Goal: Task Accomplishment & Management: Manage account settings

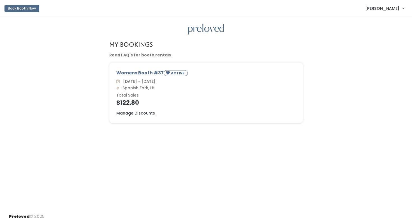
click at [394, 8] on span "[PERSON_NAME]" at bounding box center [383, 8] width 34 height 6
click at [382, 31] on link "Account settings" at bounding box center [385, 32] width 50 height 10
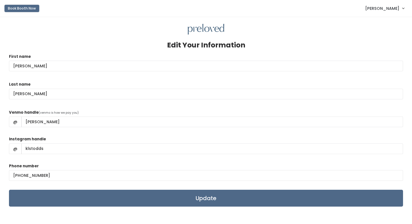
click at [34, 10] on button "Book Booth Now" at bounding box center [21, 8] width 35 height 7
